Goal: Find specific page/section: Find specific page/section

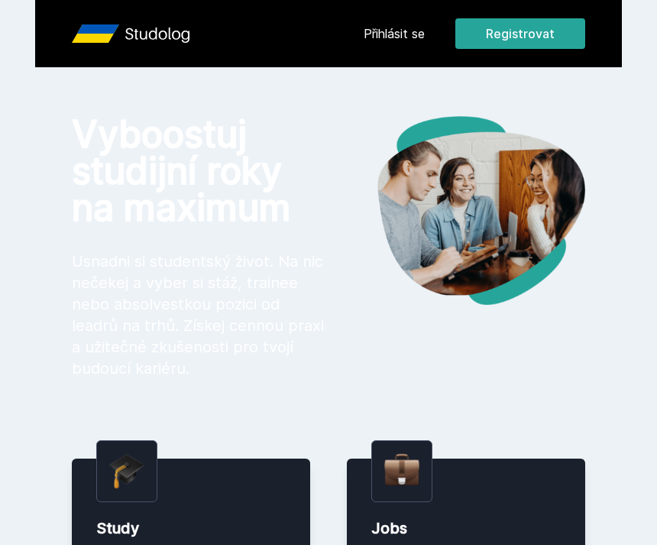
click at [407, 39] on link "Přihlásit se" at bounding box center [394, 33] width 61 height 18
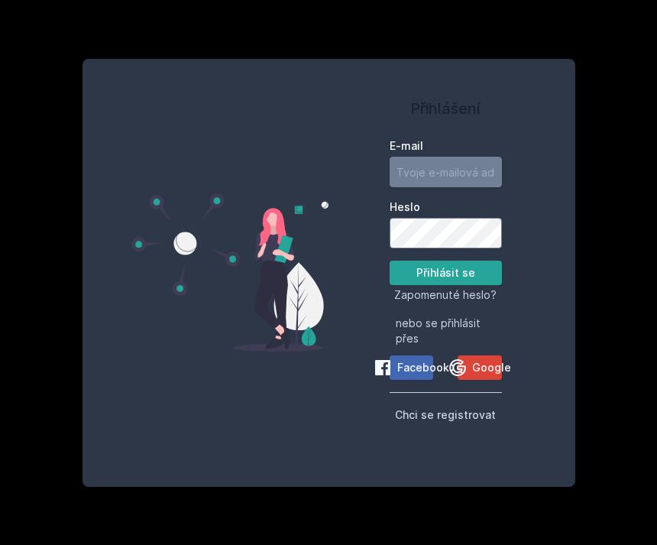
click at [465, 187] on input "E-mail" at bounding box center [446, 172] width 112 height 31
type input "[EMAIL_ADDRESS][DOMAIN_NAME]"
click at [445, 285] on button "Přihlásit se" at bounding box center [446, 273] width 112 height 24
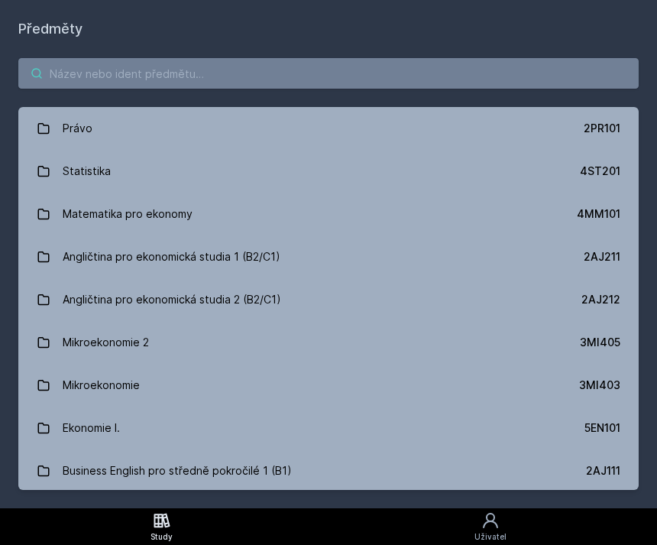
click at [314, 83] on input "search" at bounding box center [328, 73] width 620 height 31
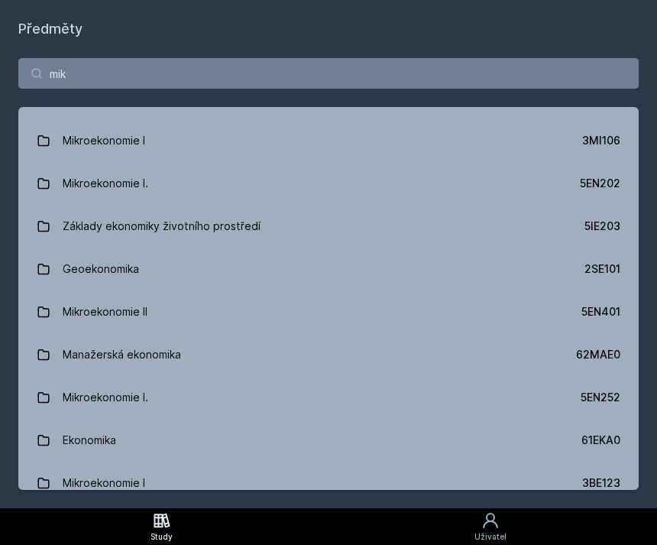
scroll to position [208, 0]
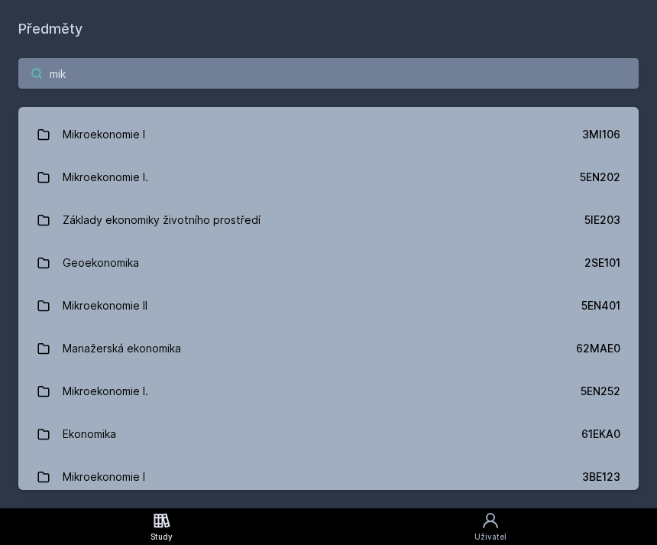
type input "mik"
click at [162, 394] on link "Mikroekonomie I. 5EN252" at bounding box center [328, 391] width 620 height 43
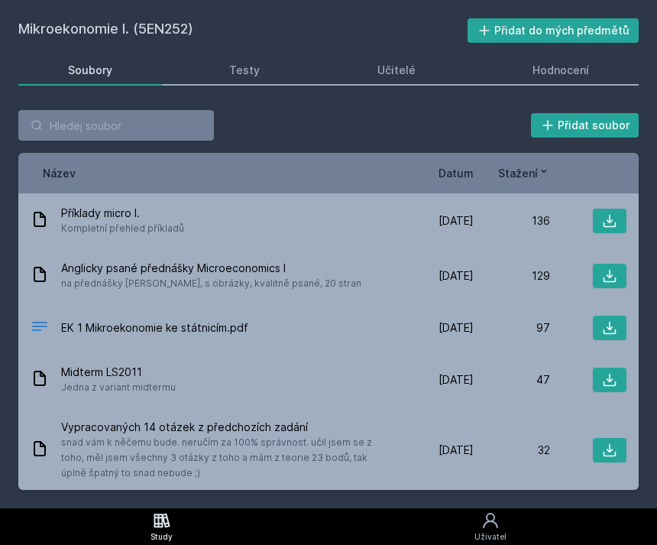
click at [604, 455] on icon at bounding box center [610, 450] width 13 height 13
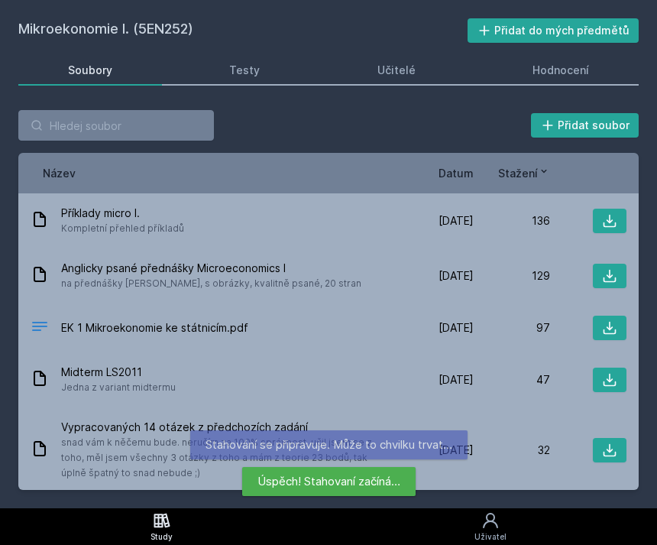
click at [609, 322] on icon at bounding box center [609, 327] width 15 height 15
